Goal: Information Seeking & Learning: Learn about a topic

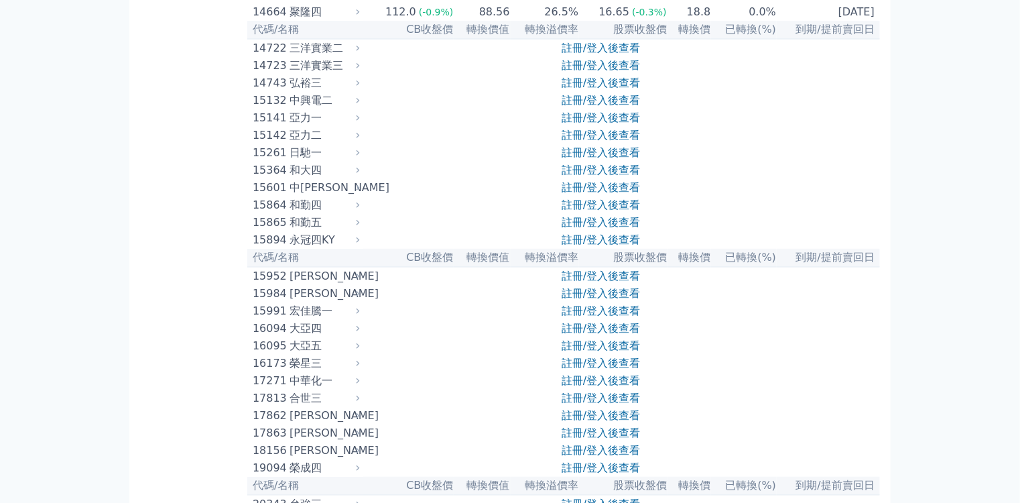
scroll to position [268, 0]
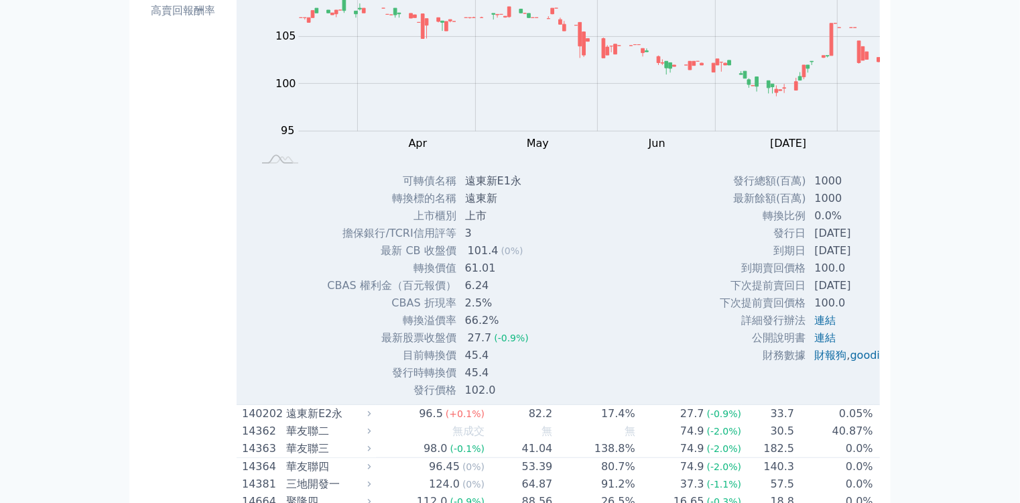
scroll to position [0, 0]
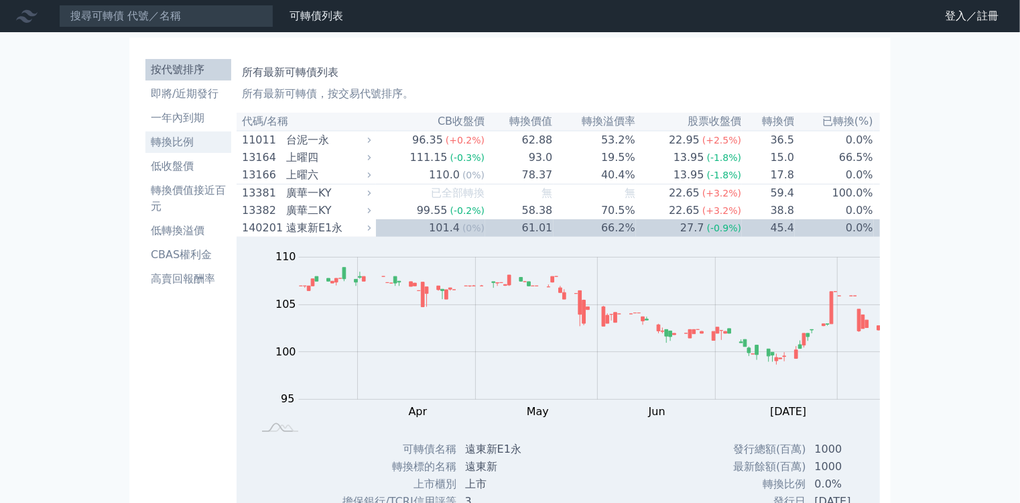
click at [150, 134] on li "轉換比例" at bounding box center [188, 142] width 86 height 16
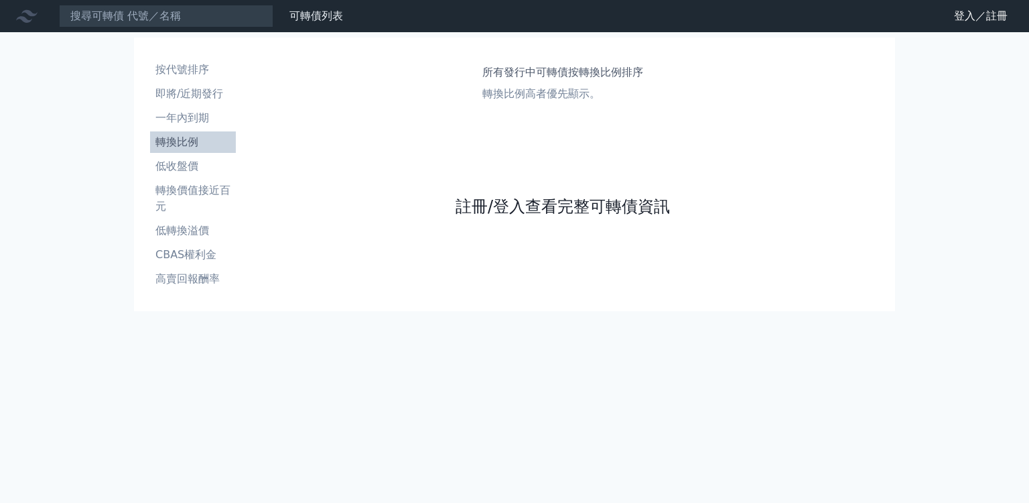
click at [456, 217] on link "註冊/登入查看完整可轉債資訊" at bounding box center [563, 206] width 214 height 21
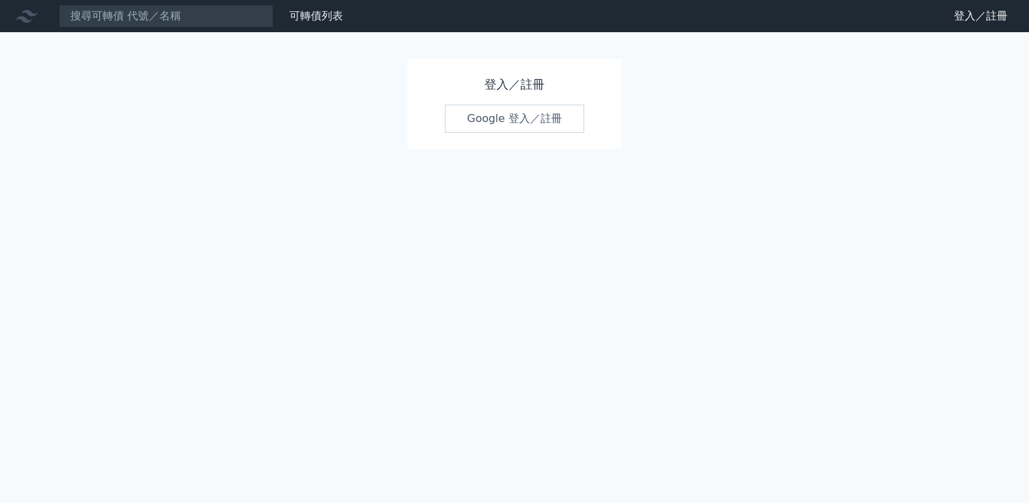
click at [497, 120] on link "Google 登入／註冊" at bounding box center [514, 119] width 139 height 28
click at [539, 117] on link "Google 登入／註冊" at bounding box center [514, 119] width 139 height 28
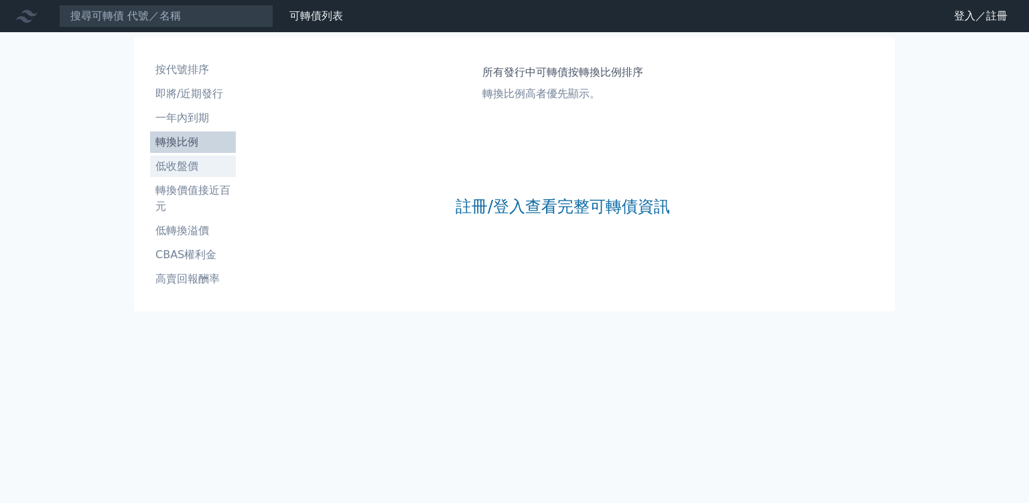
click at [151, 158] on li "低收盤價" at bounding box center [193, 166] width 86 height 16
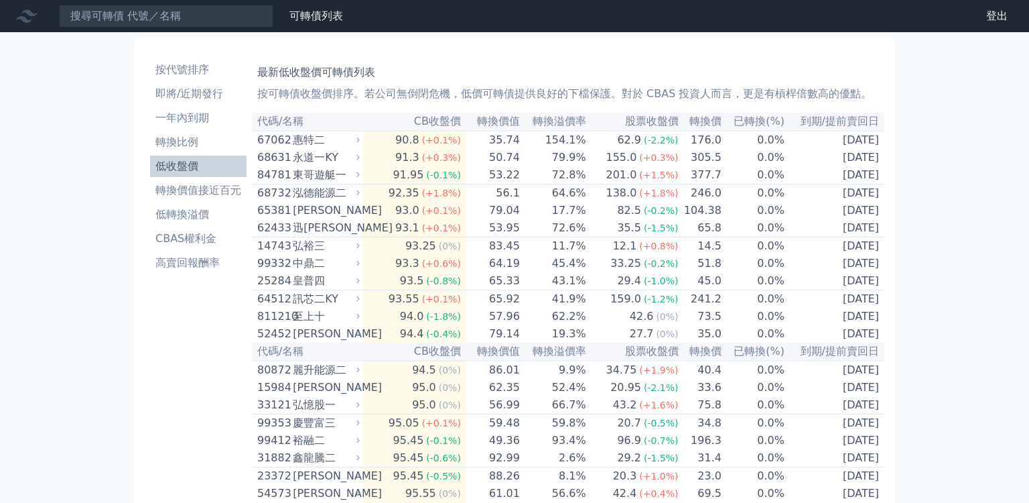
click at [154, 158] on li "低收盤價" at bounding box center [198, 166] width 96 height 16
click at [162, 182] on li "轉換價值接近百元" at bounding box center [193, 190] width 96 height 16
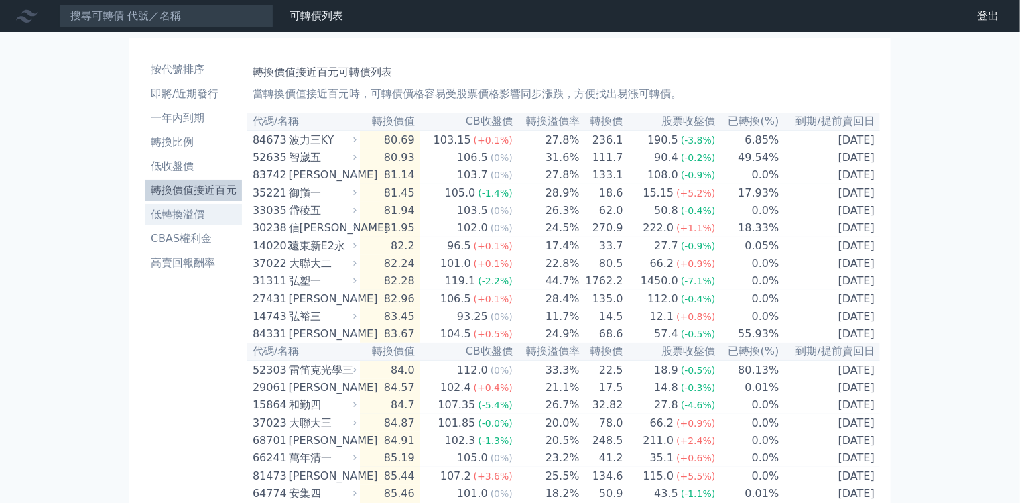
click at [161, 206] on li "低轉換溢價" at bounding box center [193, 214] width 96 height 16
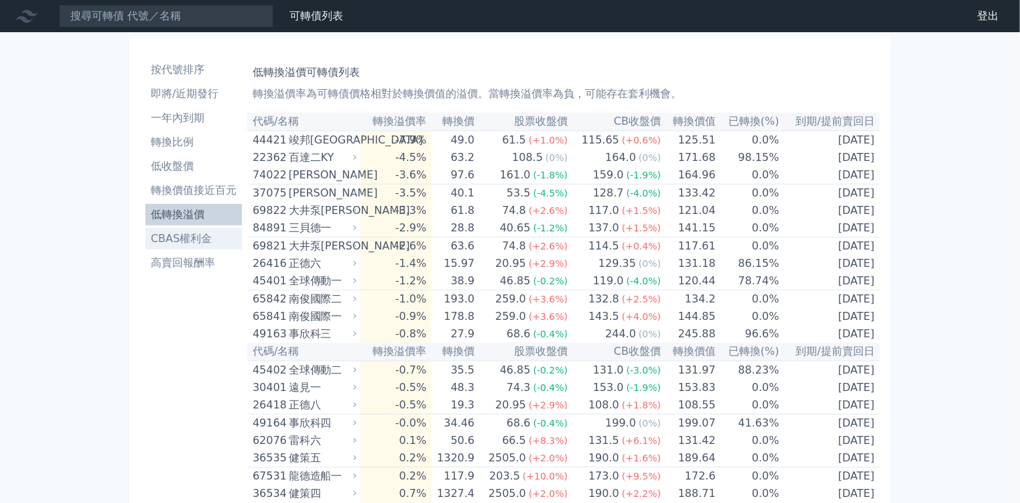
click at [147, 231] on li "CBAS權利金" at bounding box center [193, 239] width 96 height 16
